Goal: Find specific page/section

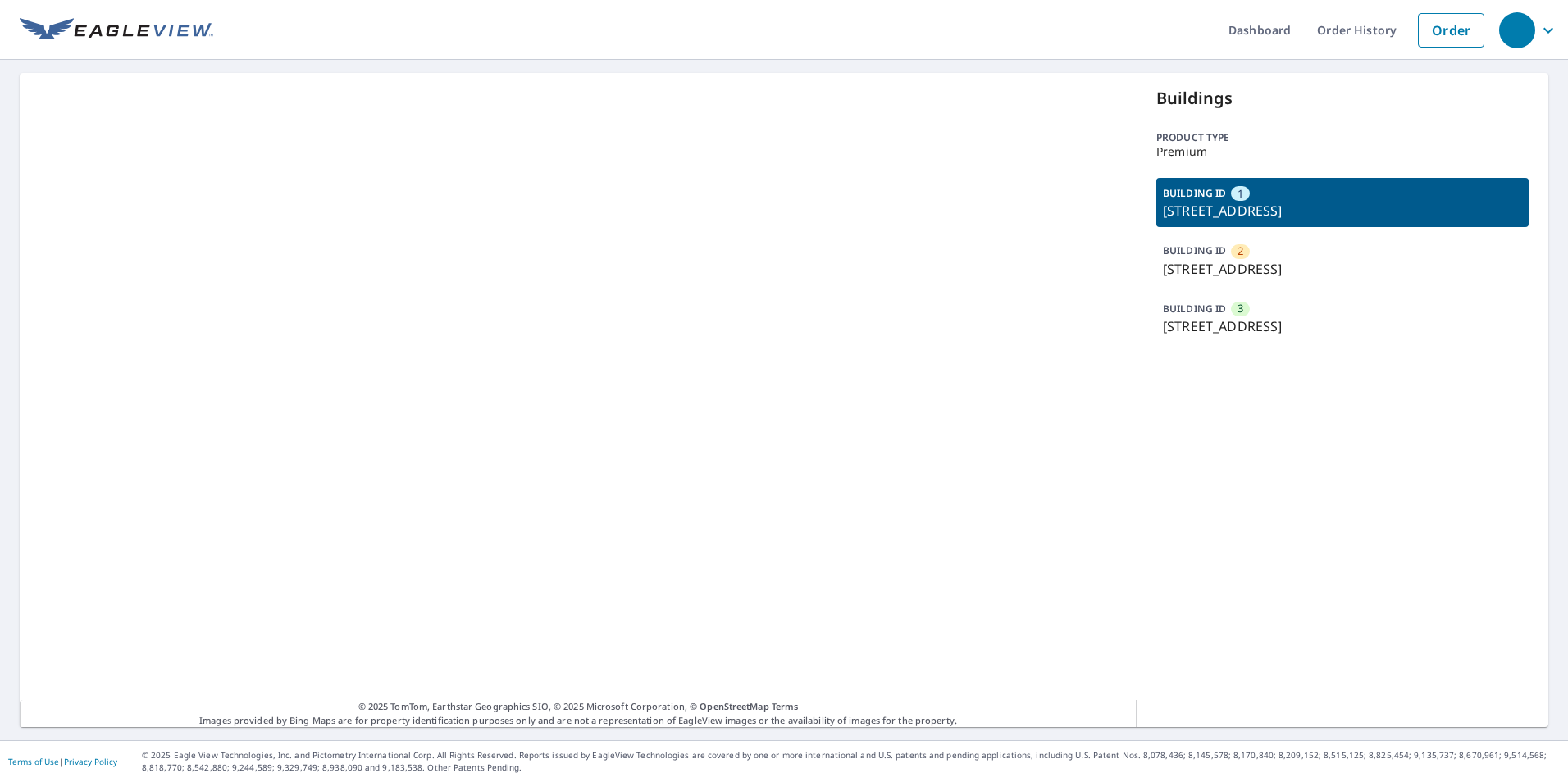
click at [1257, 213] on p "[STREET_ADDRESS]" at bounding box center [1342, 210] width 359 height 20
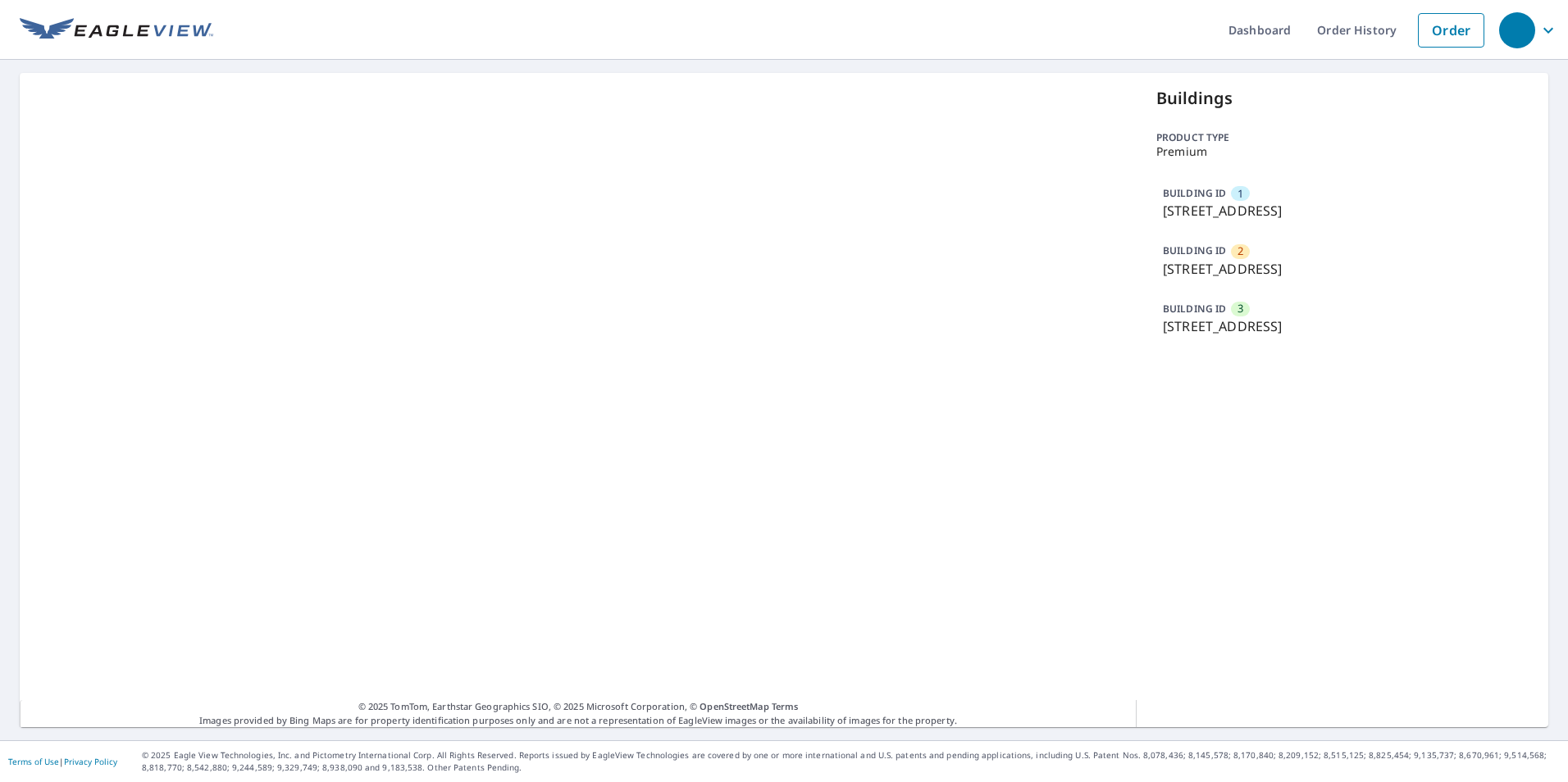
click at [1246, 207] on p "[STREET_ADDRESS]" at bounding box center [1342, 210] width 359 height 20
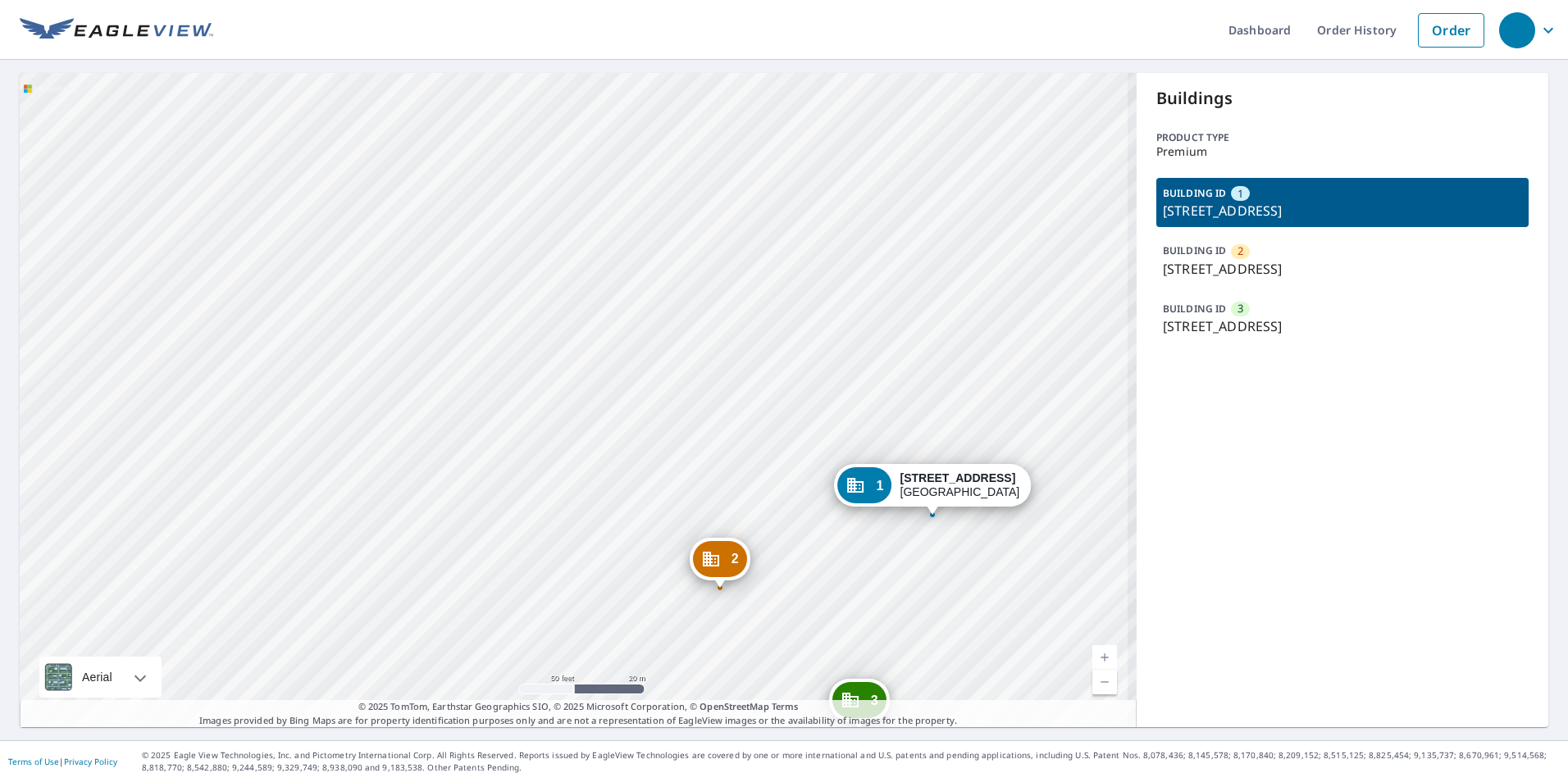
drag, startPoint x: 632, startPoint y: 396, endPoint x: 368, endPoint y: 154, distance: 358.1
click at [368, 154] on div "2 [STREET_ADDRESS] 3 [STREET_ADDRESS] 1 [STREET_ADDRESS]" at bounding box center [577, 400] width 1116 height 654
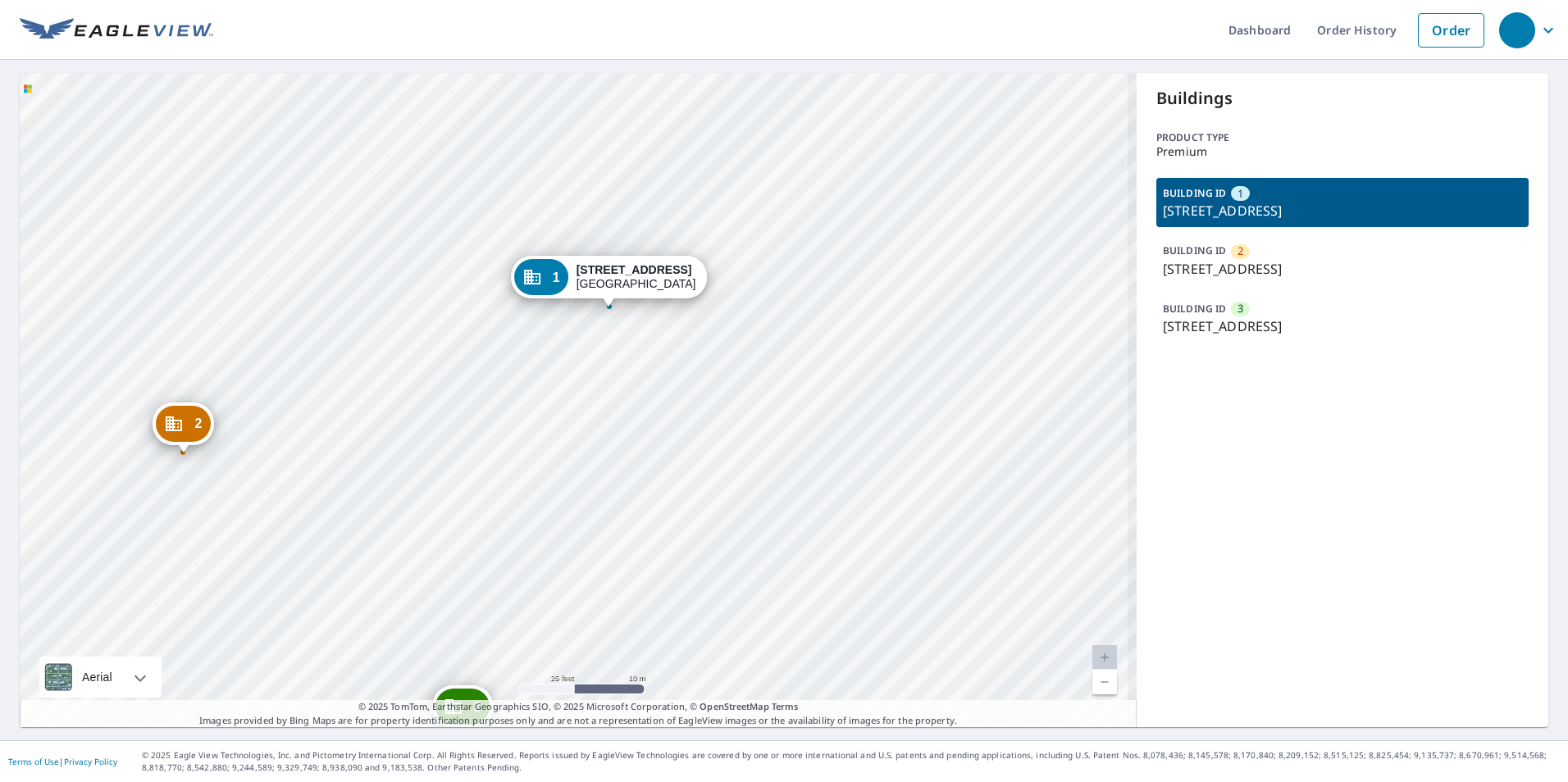
drag, startPoint x: 692, startPoint y: 361, endPoint x: 1070, endPoint y: 342, distance: 378.5
click at [655, 342] on div "2 [STREET_ADDRESS] 3 [STREET_ADDRESS] 1 [STREET_ADDRESS]" at bounding box center [577, 400] width 1116 height 654
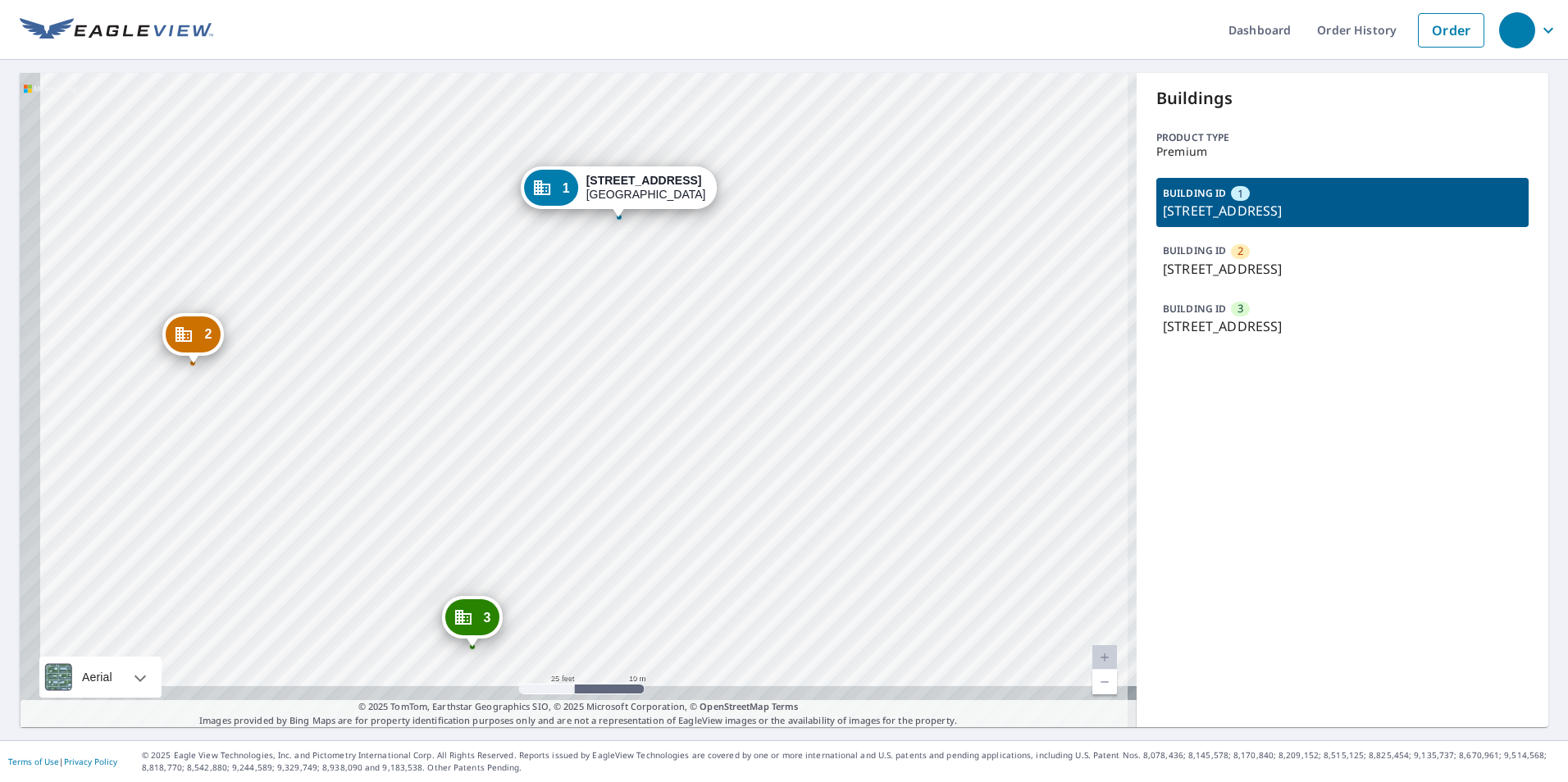
drag, startPoint x: 645, startPoint y: 369, endPoint x: 668, endPoint y: 324, distance: 50.5
click at [667, 324] on div "2 [STREET_ADDRESS] 3 [STREET_ADDRESS] 1 [STREET_ADDRESS]" at bounding box center [577, 400] width 1116 height 654
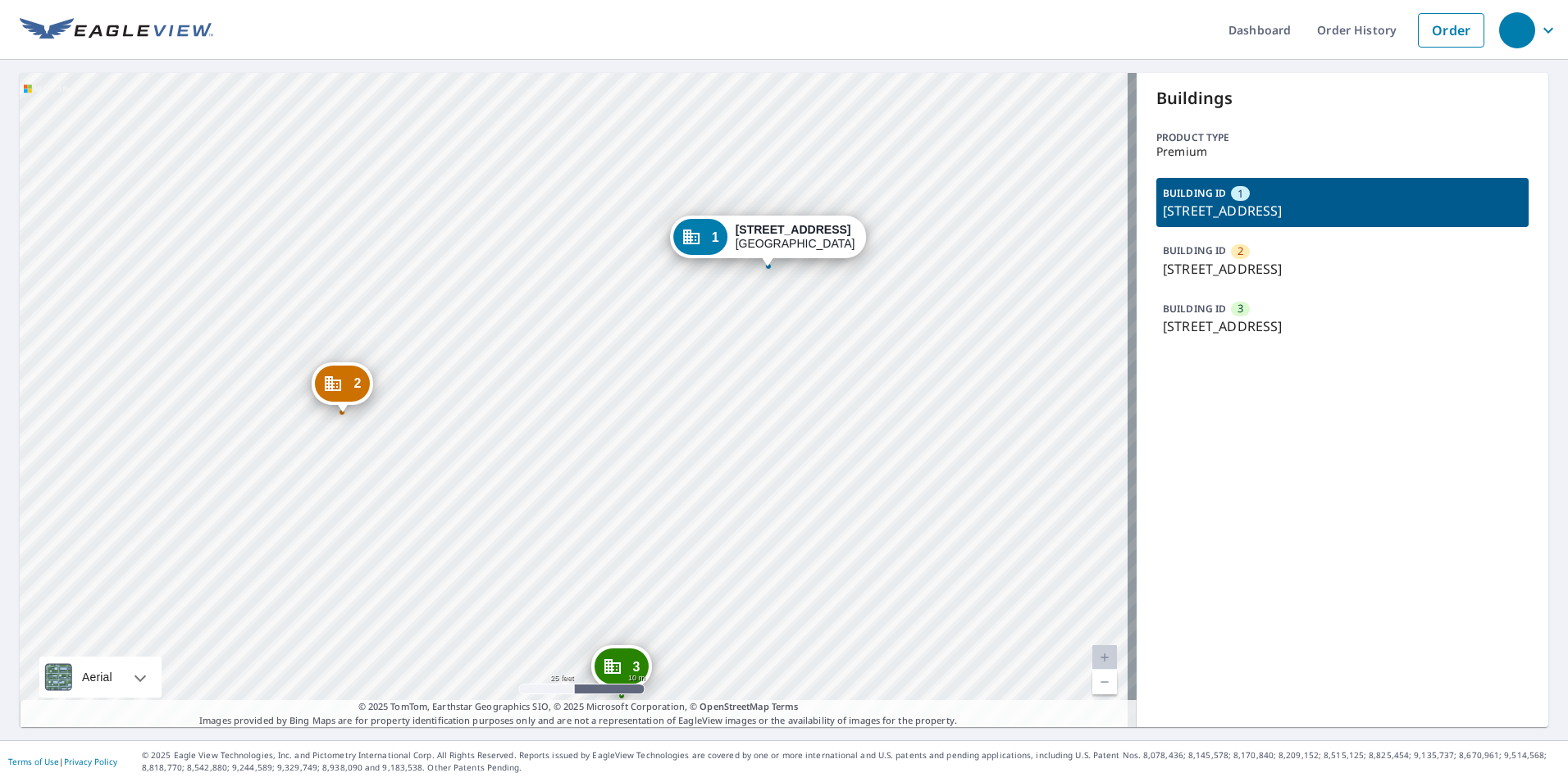
drag, startPoint x: 770, startPoint y: 358, endPoint x: 852, endPoint y: 434, distance: 111.8
click at [852, 434] on div "2 [STREET_ADDRESS] 3 [STREET_ADDRESS] 1 [STREET_ADDRESS]" at bounding box center [577, 400] width 1116 height 654
